Goal: Navigation & Orientation: Find specific page/section

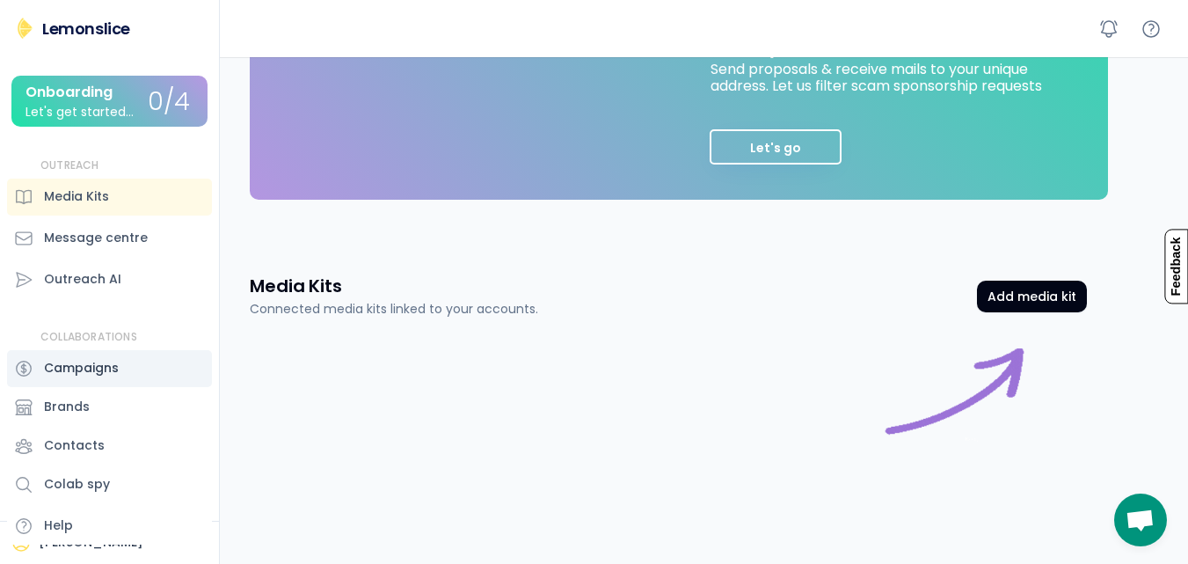
scroll to position [461, 0]
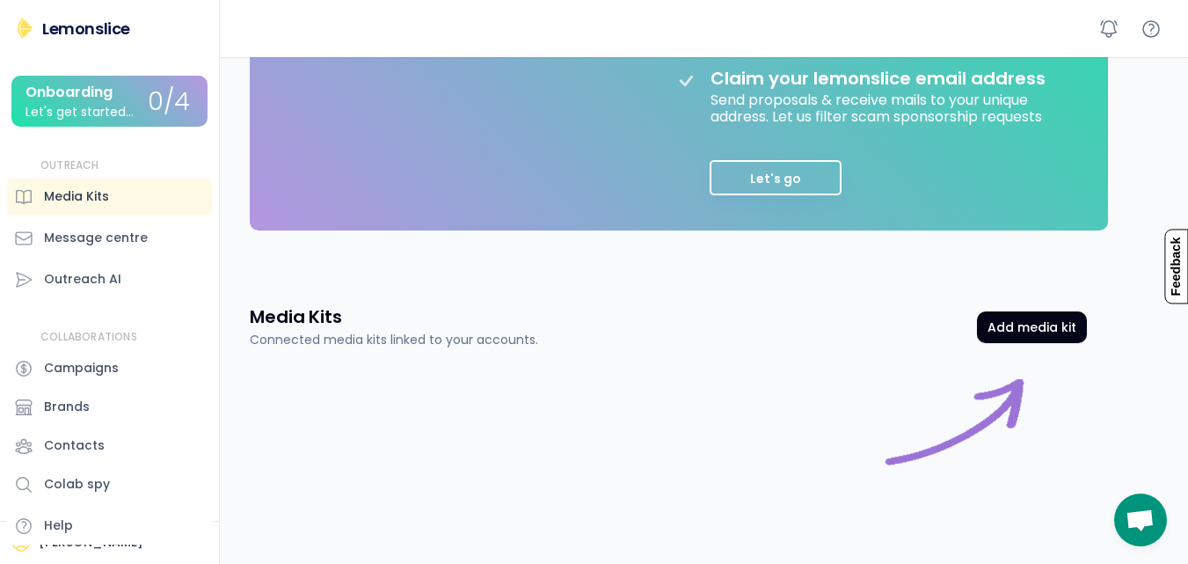
click at [53, 200] on div "Media Kits" at bounding box center [76, 196] width 65 height 18
click at [771, 169] on button "Let's go" at bounding box center [776, 177] width 132 height 35
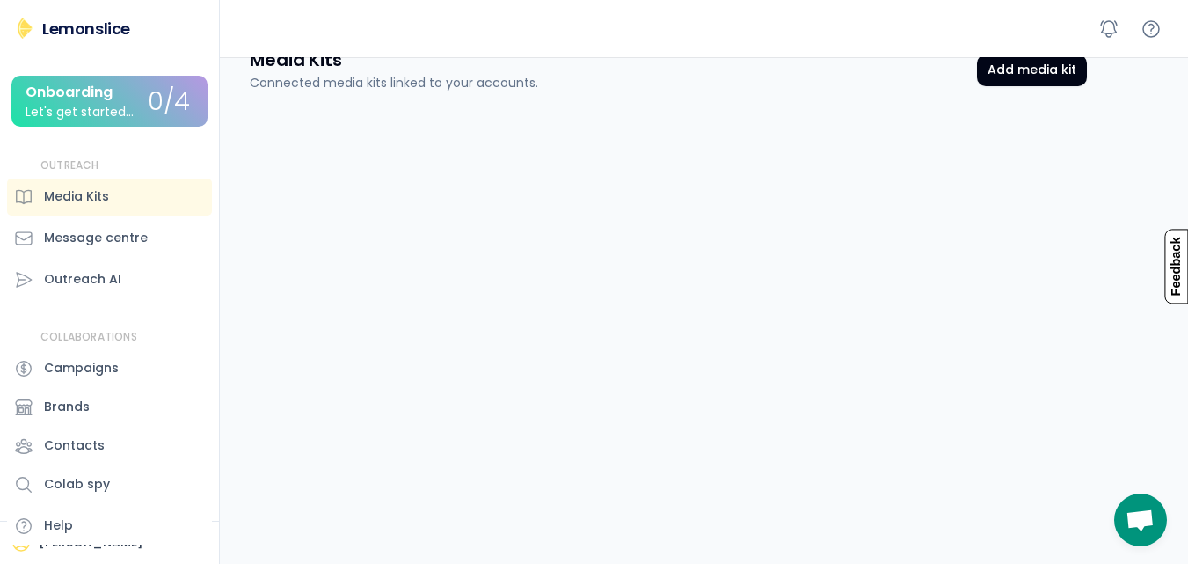
scroll to position [109, 0]
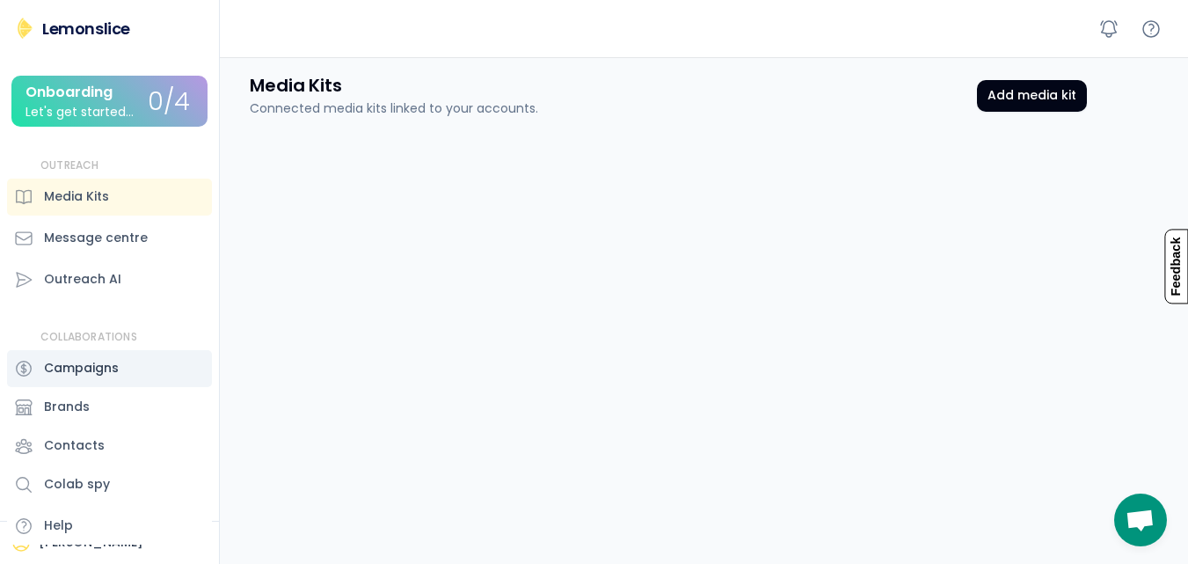
click at [92, 376] on div "Campaigns" at bounding box center [81, 368] width 75 height 18
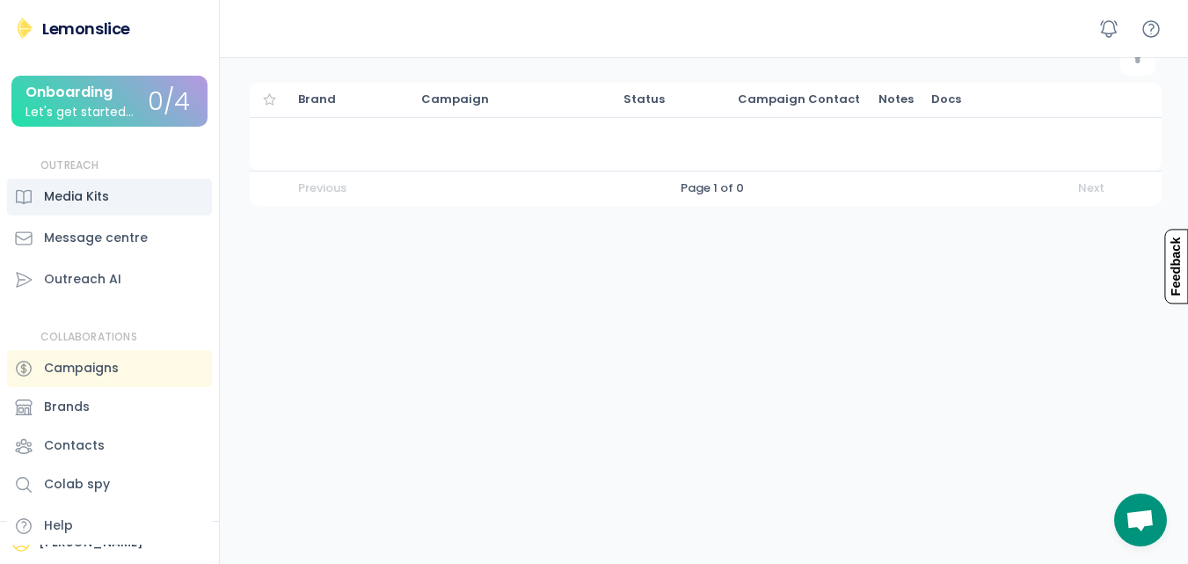
click at [74, 193] on div "Media Kits" at bounding box center [76, 196] width 65 height 18
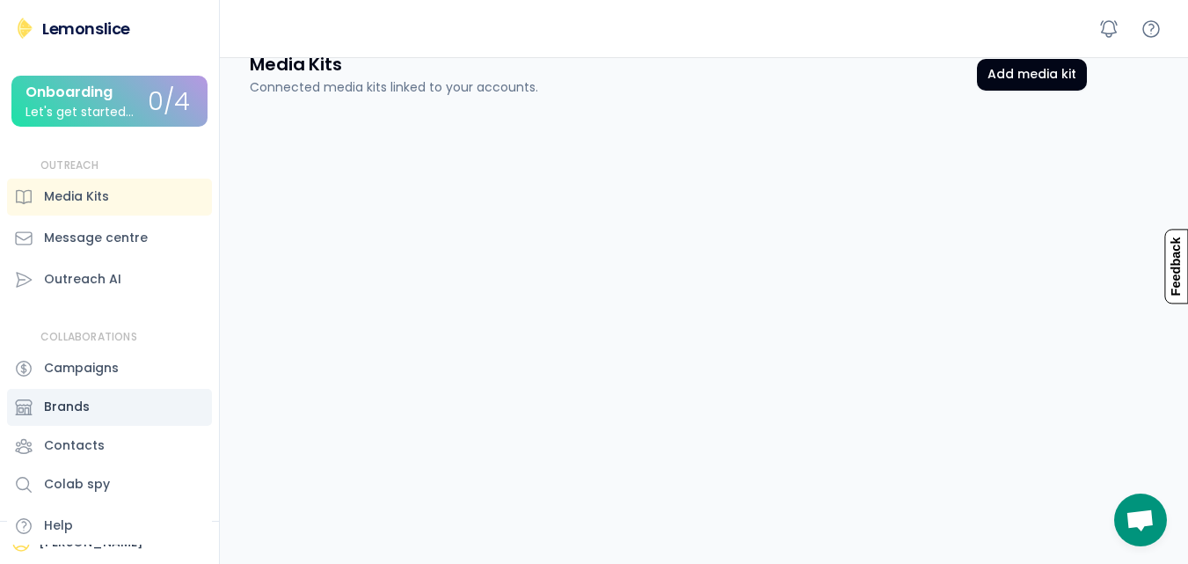
scroll to position [197, 0]
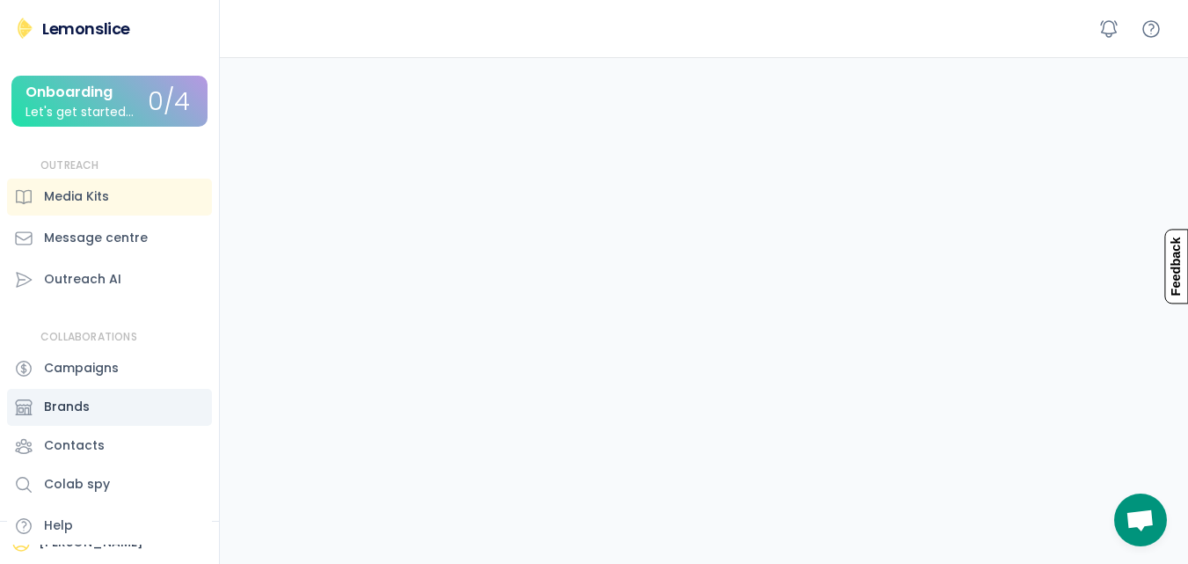
click at [62, 413] on div "Brands" at bounding box center [67, 407] width 46 height 18
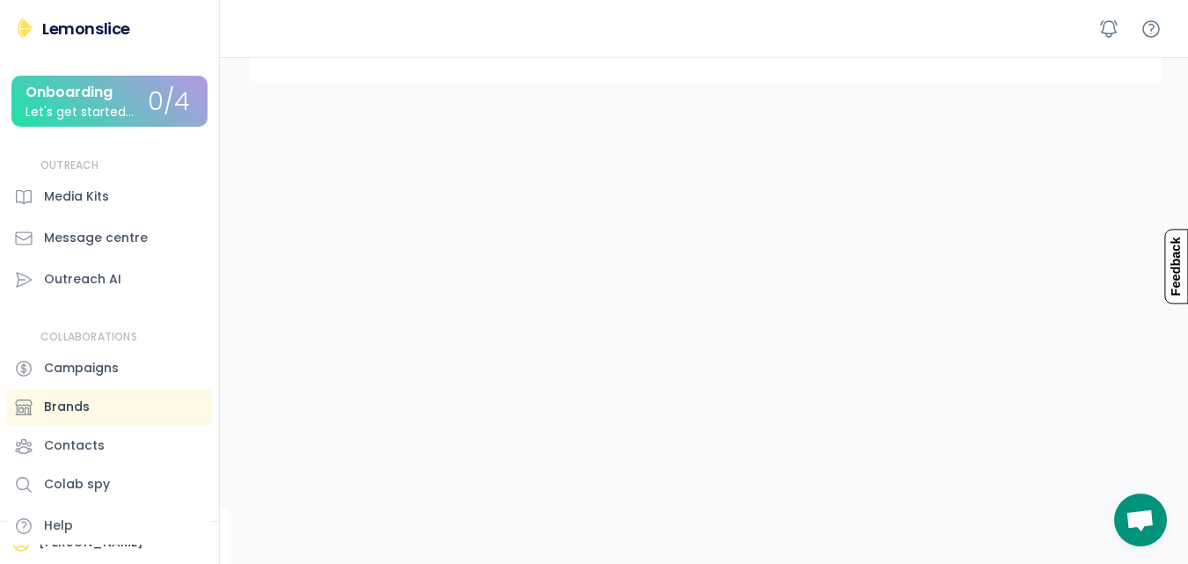
scroll to position [168, 0]
click at [83, 195] on div "Media Kits" at bounding box center [76, 196] width 65 height 18
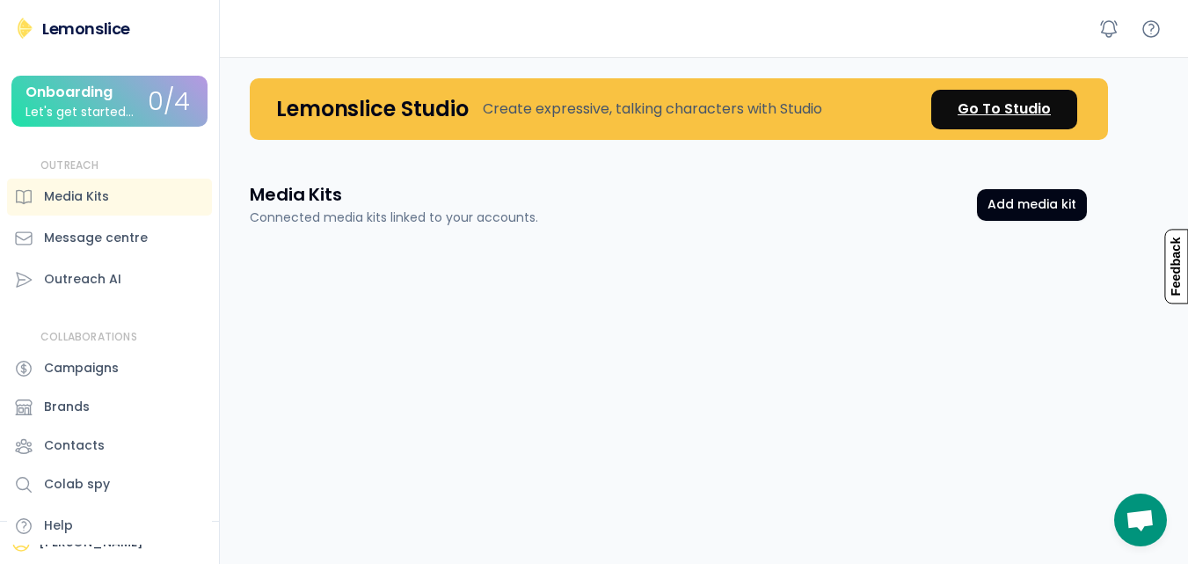
click at [1021, 107] on div "Go To Studio" at bounding box center [1004, 109] width 93 height 21
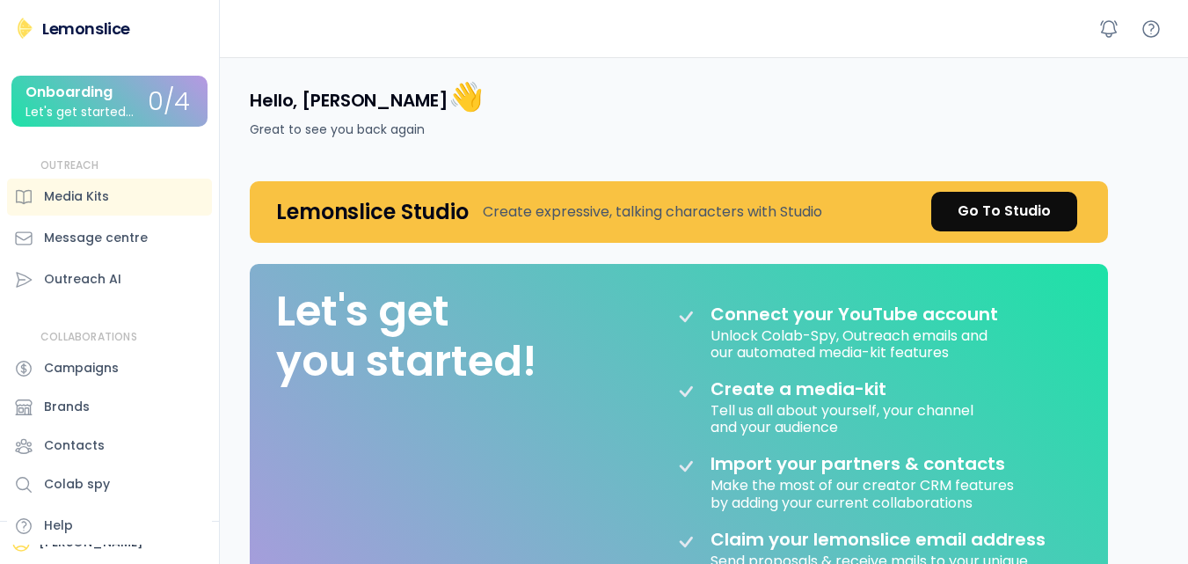
scroll to position [103, 0]
